Goal: Task Accomplishment & Management: Manage account settings

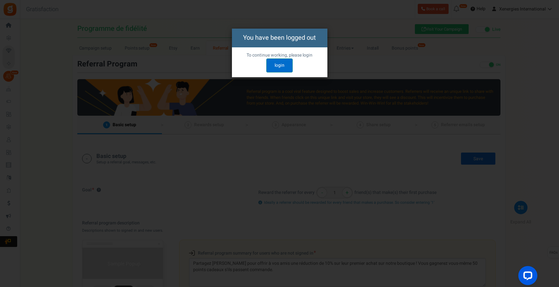
click at [272, 67] on link "login" at bounding box center [279, 66] width 26 height 14
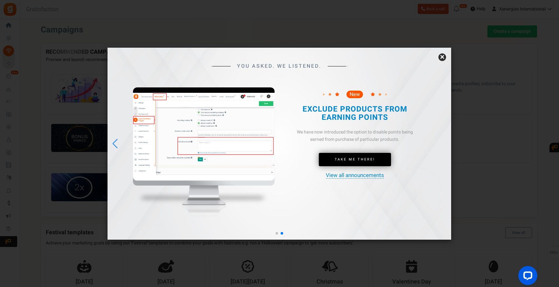
click at [443, 60] on link "×" at bounding box center [443, 57] width 8 height 8
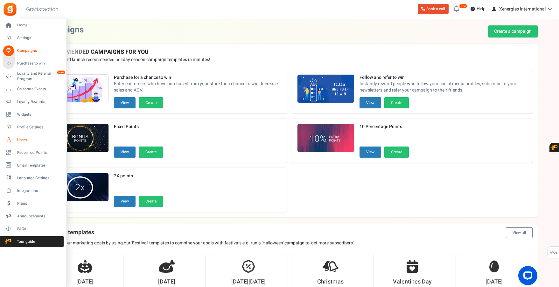
click at [22, 140] on span "Users" at bounding box center [39, 140] width 45 height 5
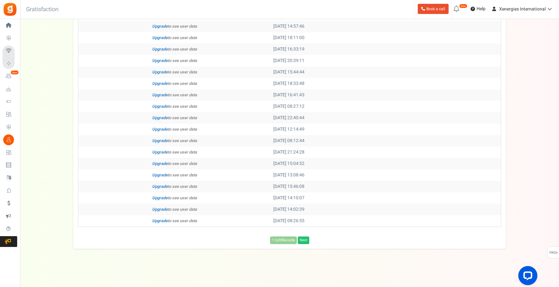
scroll to position [21, 0]
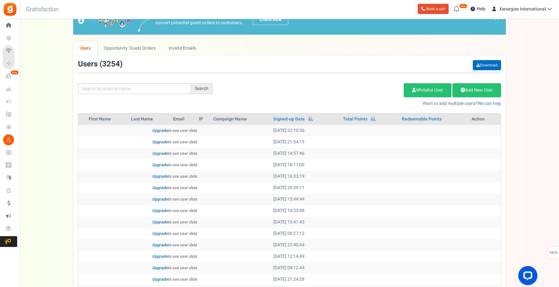
click at [482, 66] on link "Download" at bounding box center [487, 65] width 28 height 10
